Goal: Task Accomplishment & Management: Use online tool/utility

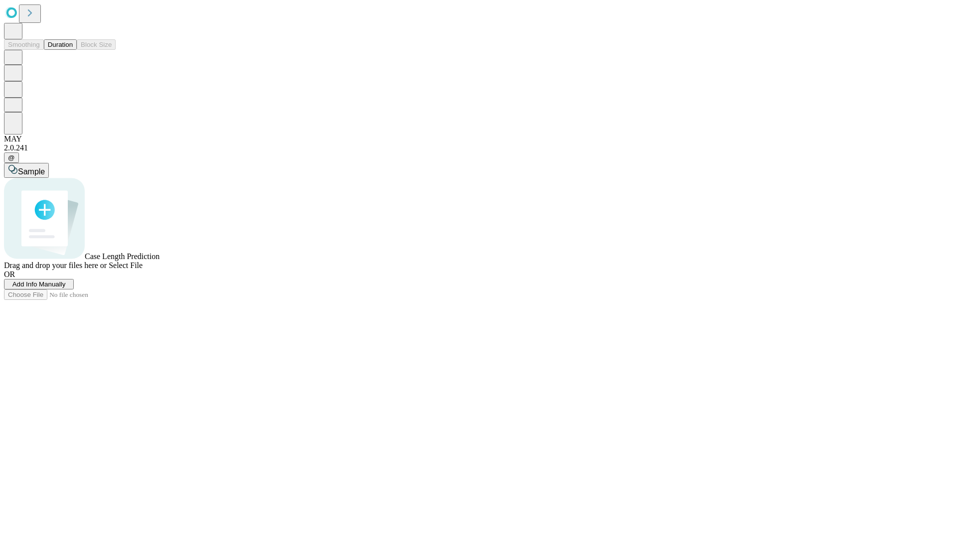
click at [73, 50] on button "Duration" at bounding box center [60, 44] width 33 height 10
click at [66, 288] on span "Add Info Manually" at bounding box center [38, 284] width 53 height 7
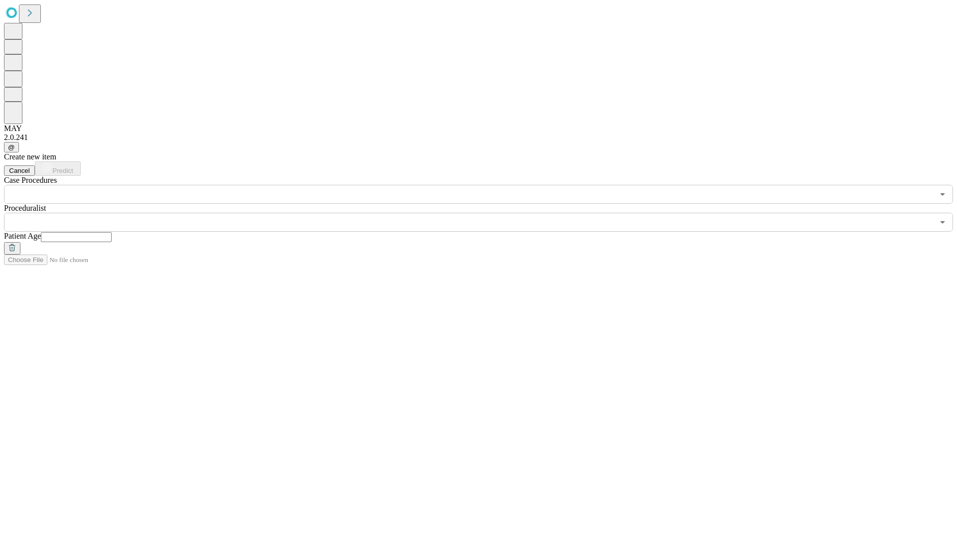
click at [112, 232] on input "text" at bounding box center [76, 237] width 71 height 10
type input "**"
